Goal: Task Accomplishment & Management: Manage account settings

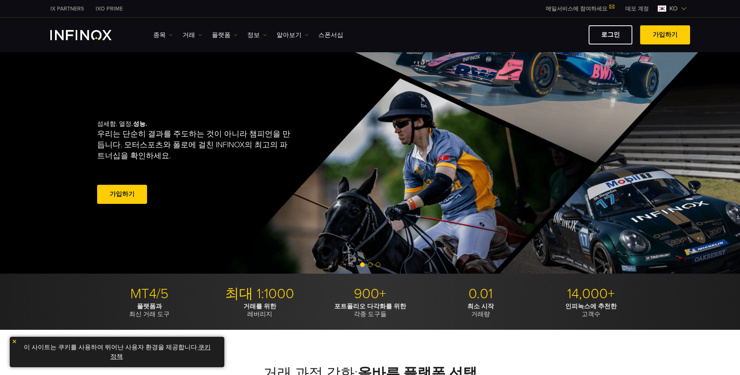
click at [606, 37] on link "로그인" at bounding box center [611, 34] width 44 height 19
click at [609, 35] on link "로그인" at bounding box center [611, 34] width 44 height 19
